Goal: Find specific fact: Find specific fact

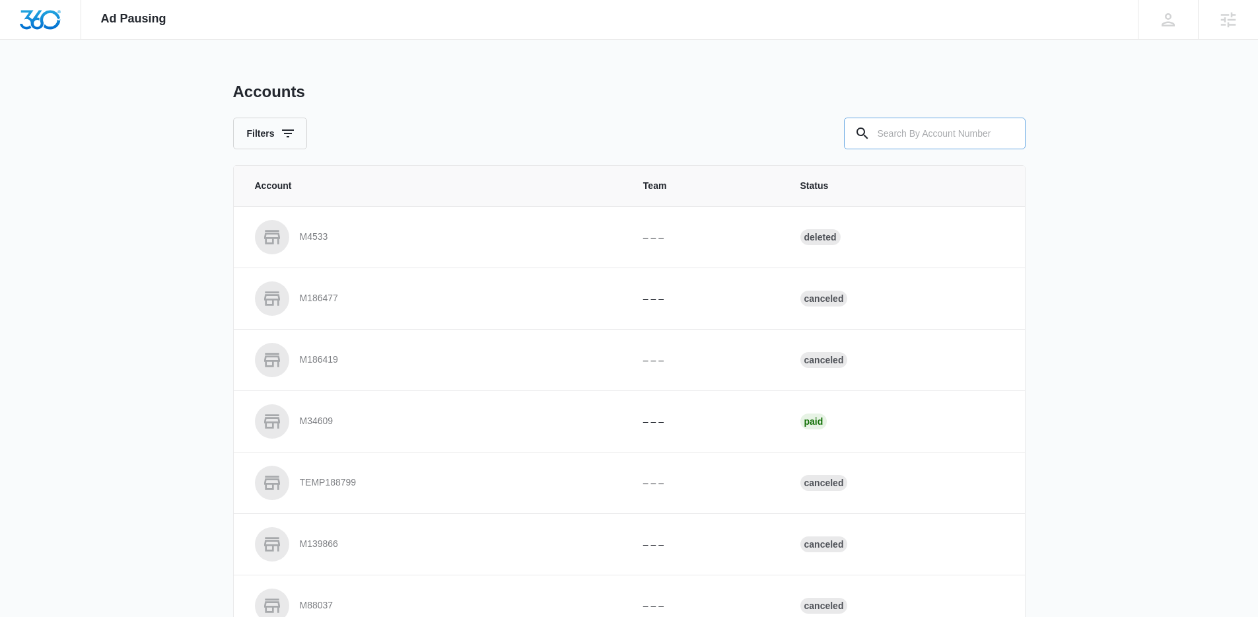
click at [947, 139] on input "text" at bounding box center [935, 134] width 182 height 32
paste input "M336910"
type input "M336910"
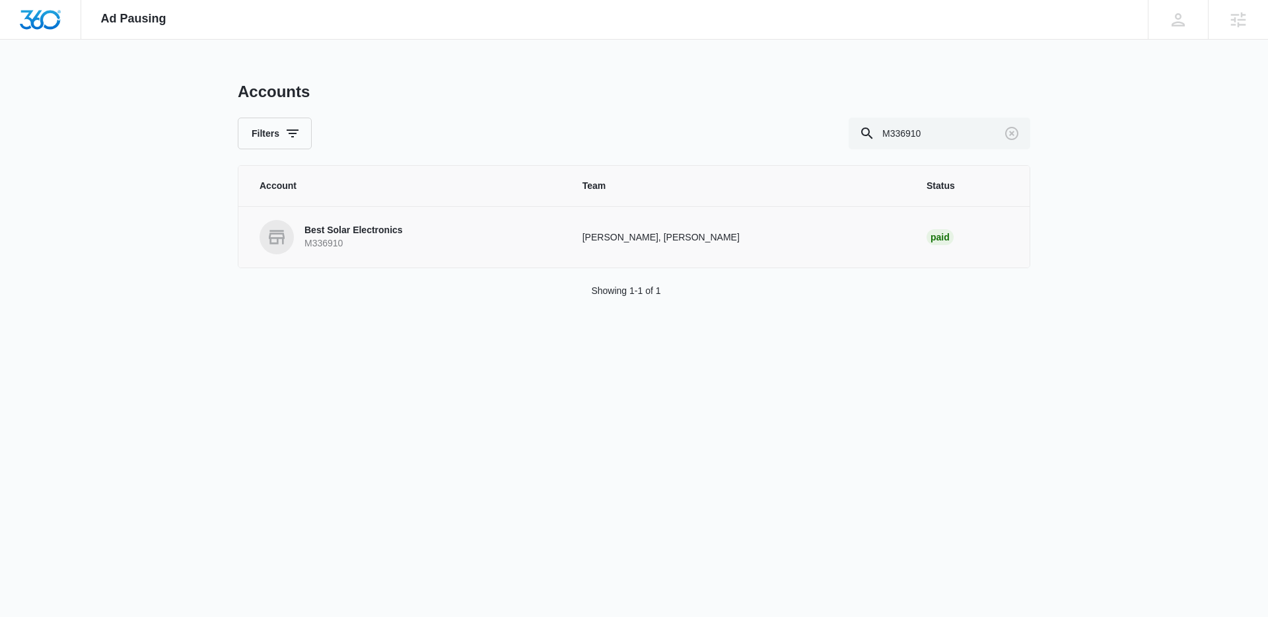
click at [320, 238] on p "M336910" at bounding box center [353, 243] width 98 height 13
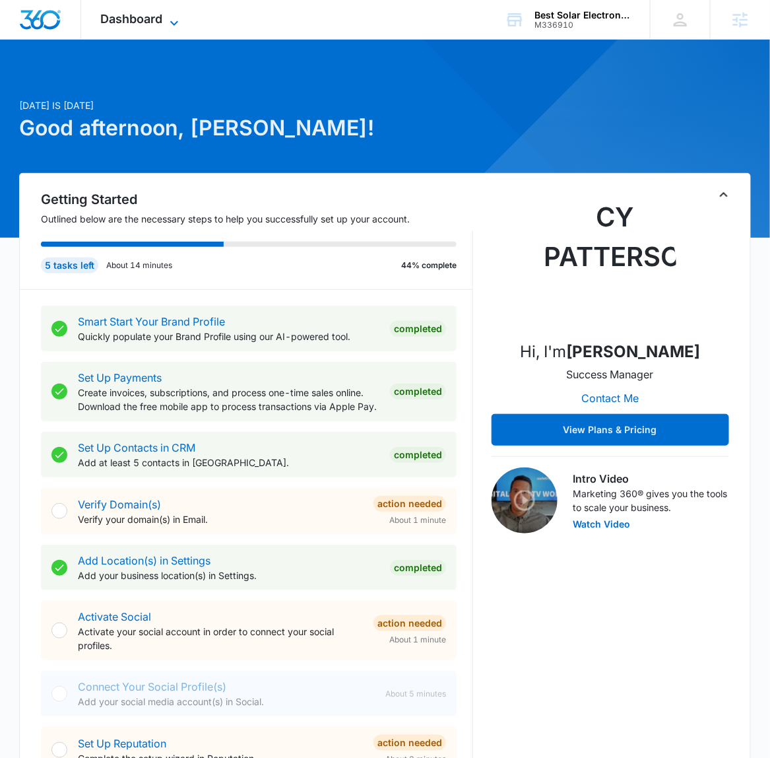
click at [178, 15] on icon at bounding box center [174, 23] width 16 height 16
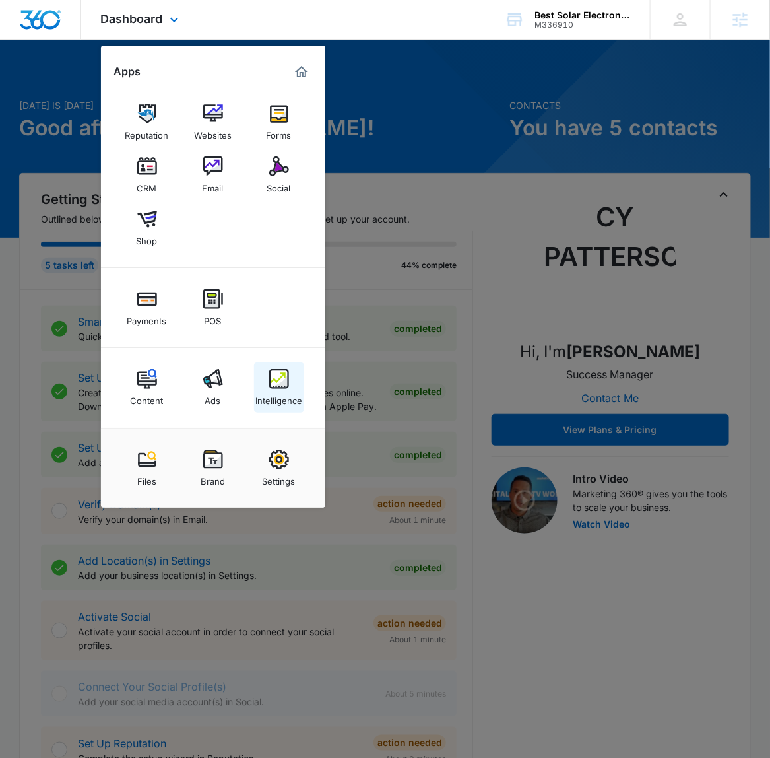
click at [279, 395] on div "Intelligence" at bounding box center [279, 397] width 47 height 17
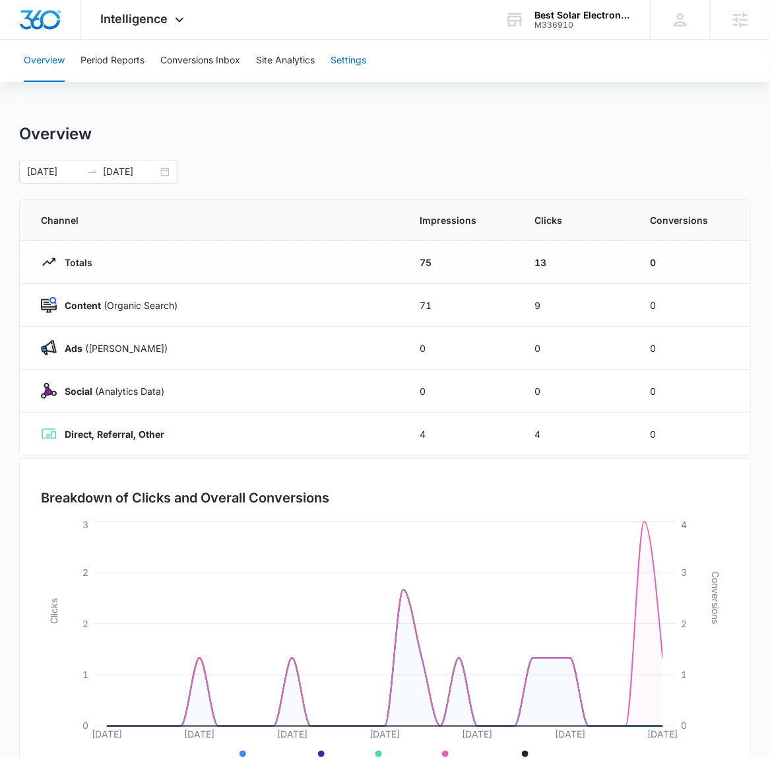
click at [363, 59] on button "Settings" at bounding box center [349, 61] width 36 height 42
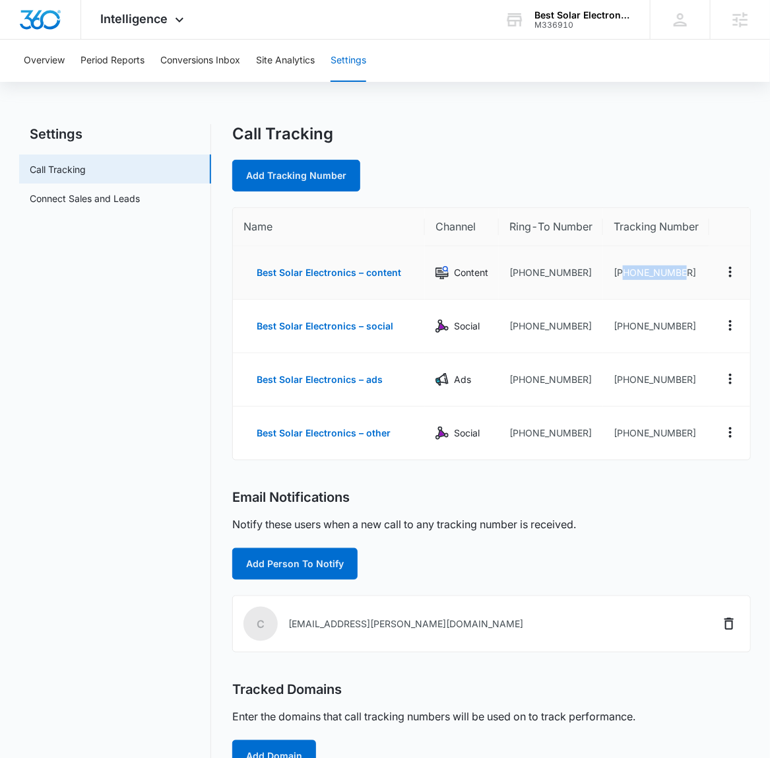
drag, startPoint x: 684, startPoint y: 279, endPoint x: 622, endPoint y: 280, distance: 62.1
click at [622, 280] on td "+16145686578" at bounding box center [656, 272] width 106 height 53
copy td "6145686578"
click at [172, 20] on icon at bounding box center [180, 23] width 16 height 16
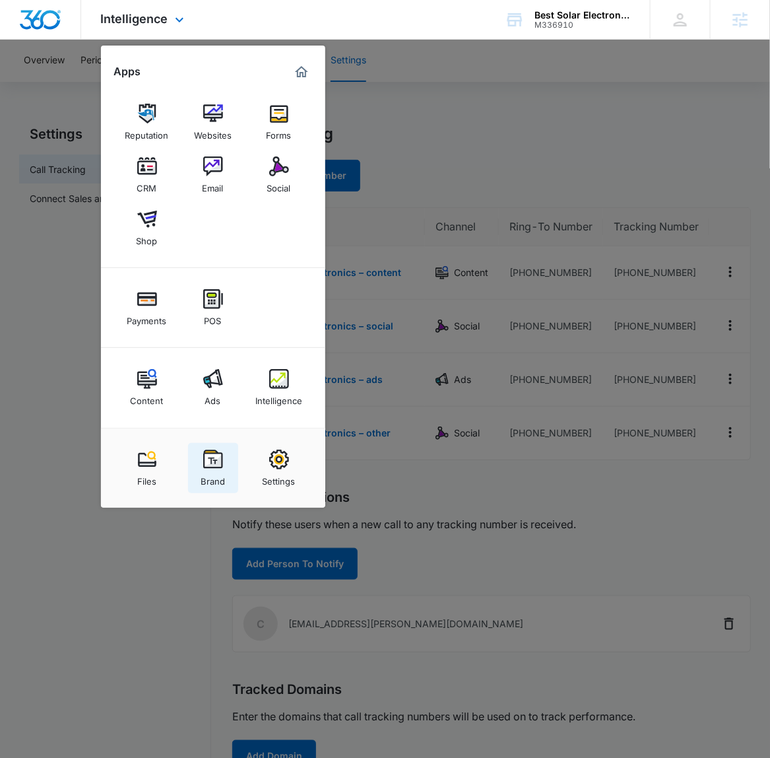
click at [221, 477] on div "Brand" at bounding box center [213, 477] width 24 height 17
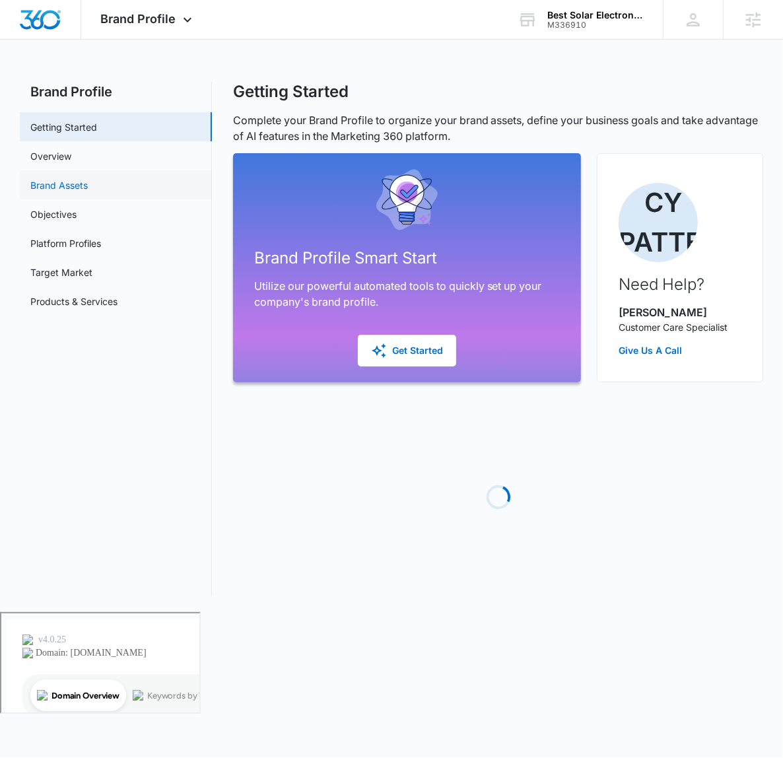
click at [88, 183] on link "Brand Assets" at bounding box center [58, 185] width 57 height 14
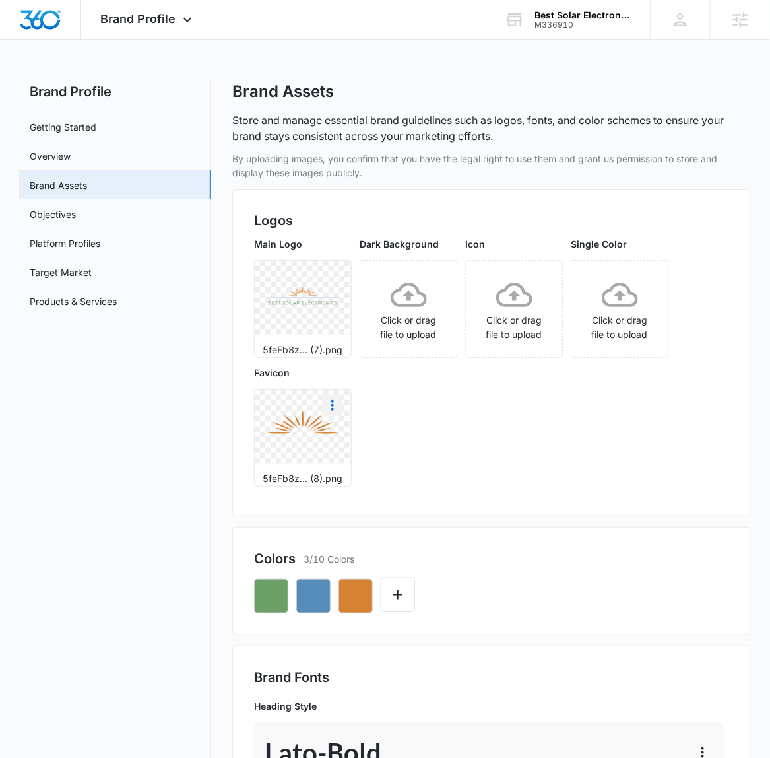
click at [325, 397] on icon "More" at bounding box center [333, 405] width 16 height 16
click at [368, 440] on div "Download" at bounding box center [360, 442] width 43 height 9
click at [109, 294] on link "Products & Services" at bounding box center [73, 301] width 87 height 14
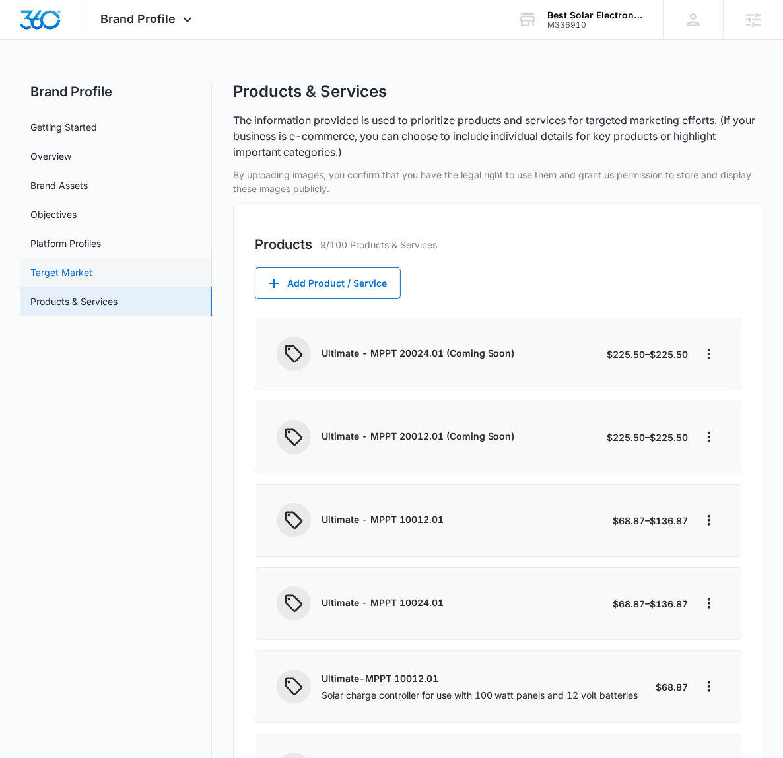
click at [92, 265] on link "Target Market" at bounding box center [61, 272] width 62 height 14
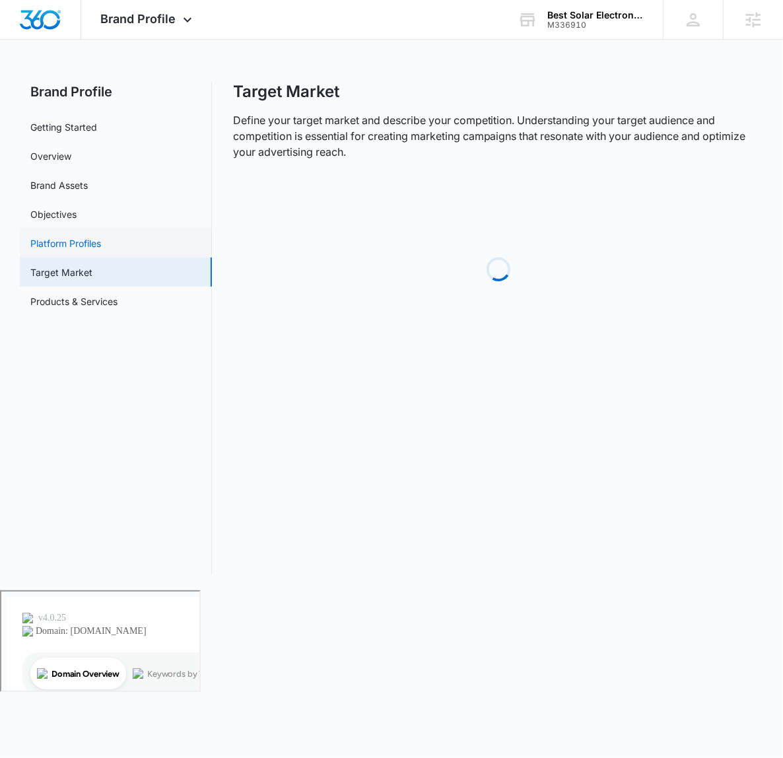
click at [101, 245] on link "Platform Profiles" at bounding box center [65, 243] width 71 height 14
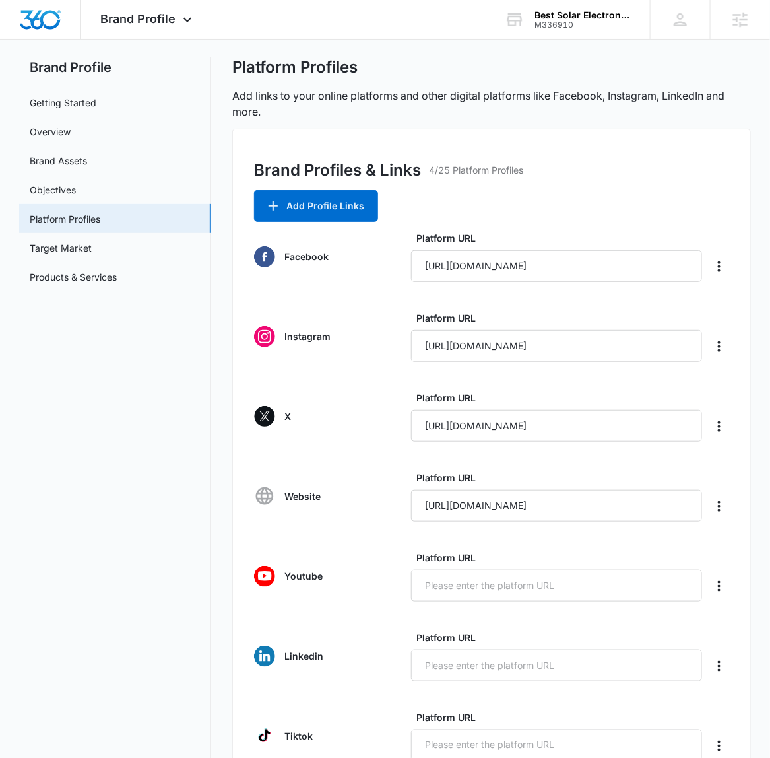
scroll to position [58, 0]
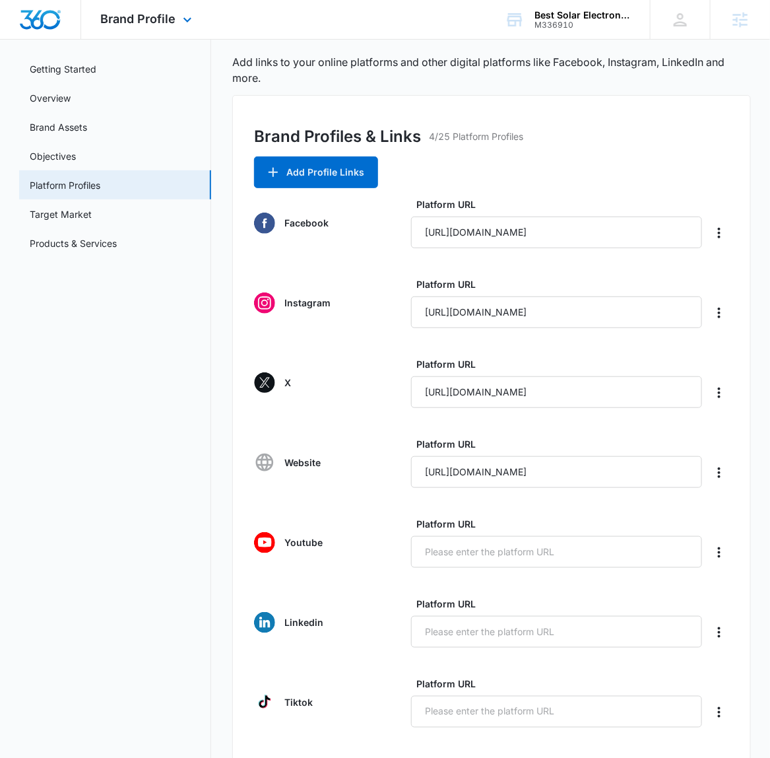
click at [151, 36] on div "Brand Profile Apps Reputation Websites Forms CRM Email Social Shop Payments POS…" at bounding box center [148, 19] width 134 height 39
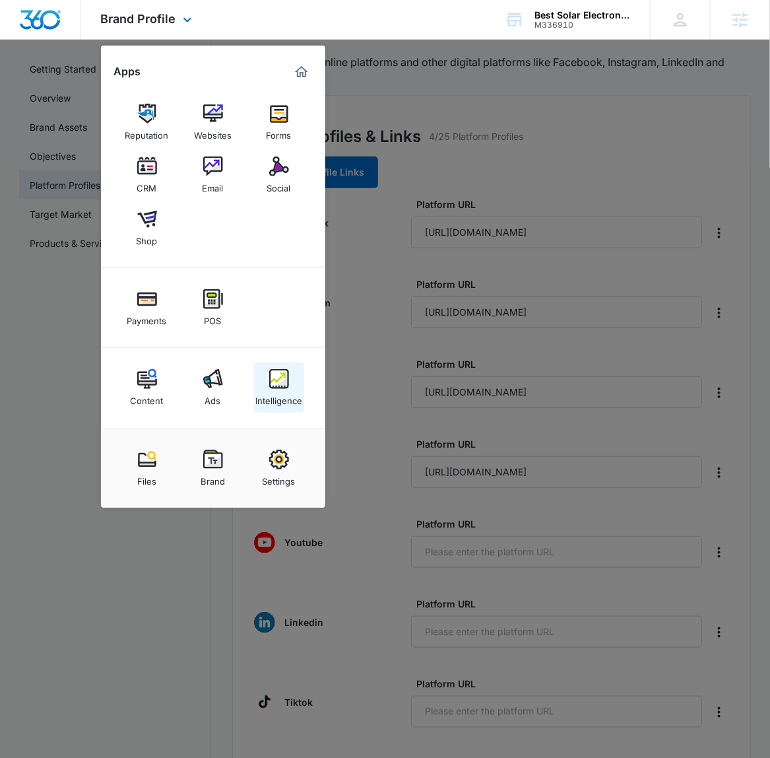
click at [257, 388] on link "Intelligence" at bounding box center [279, 387] width 50 height 50
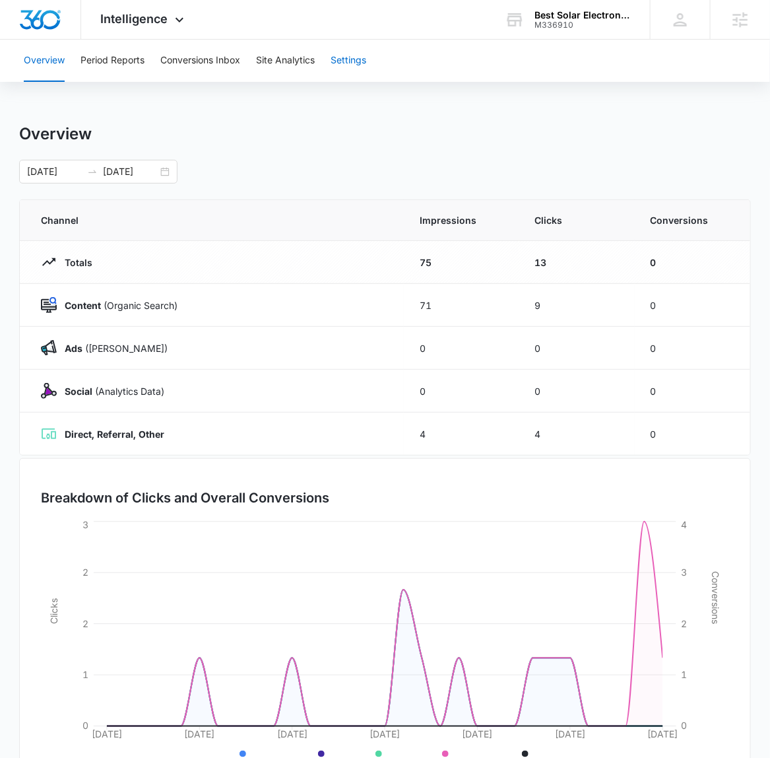
click at [361, 61] on button "Settings" at bounding box center [349, 61] width 36 height 42
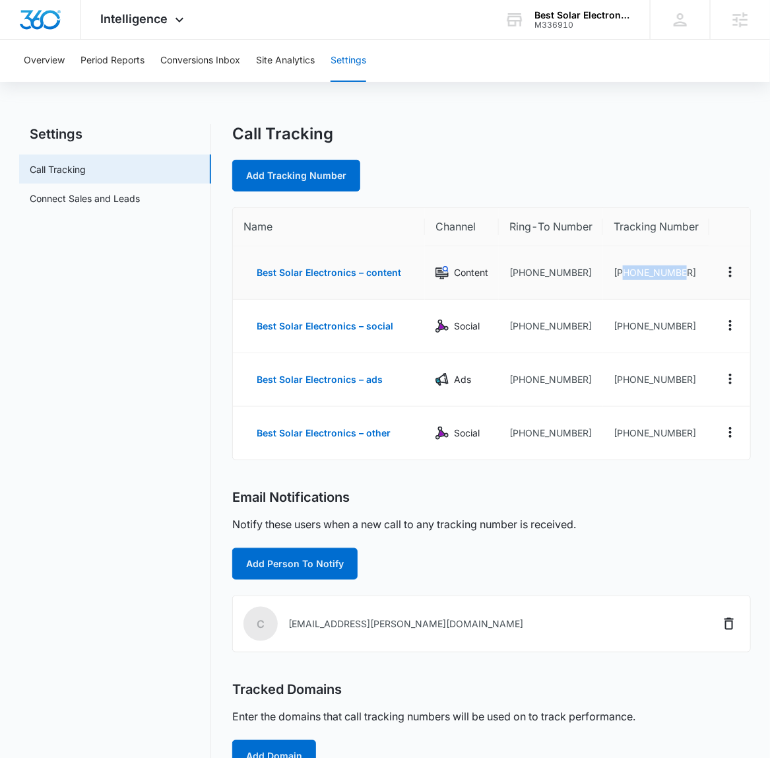
drag, startPoint x: 692, startPoint y: 268, endPoint x: 621, endPoint y: 277, distance: 71.9
click at [621, 277] on td "+16145686578" at bounding box center [656, 272] width 106 height 53
copy td "6145686578"
